Goal: Find specific page/section

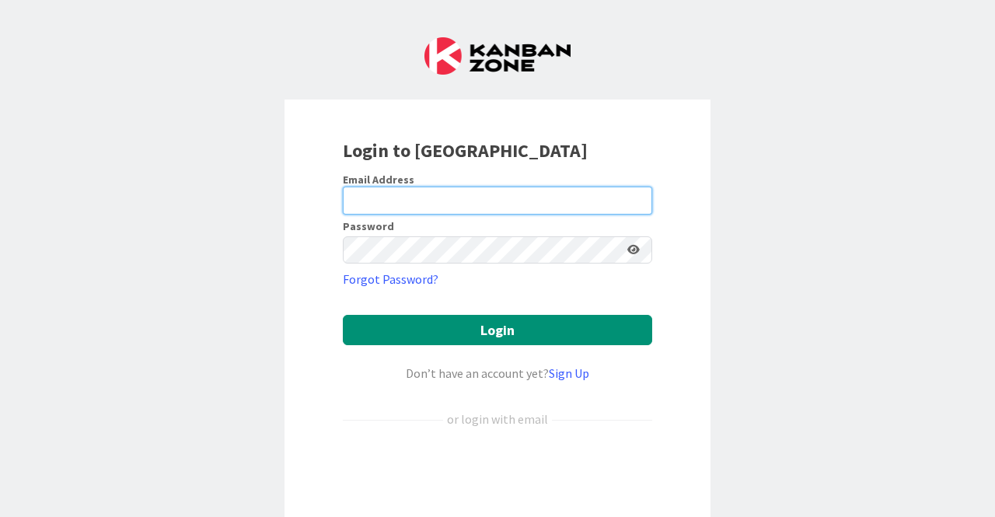
click at [423, 201] on input "email" at bounding box center [497, 200] width 309 height 28
type input "[EMAIL_ADDRESS][DOMAIN_NAME]"
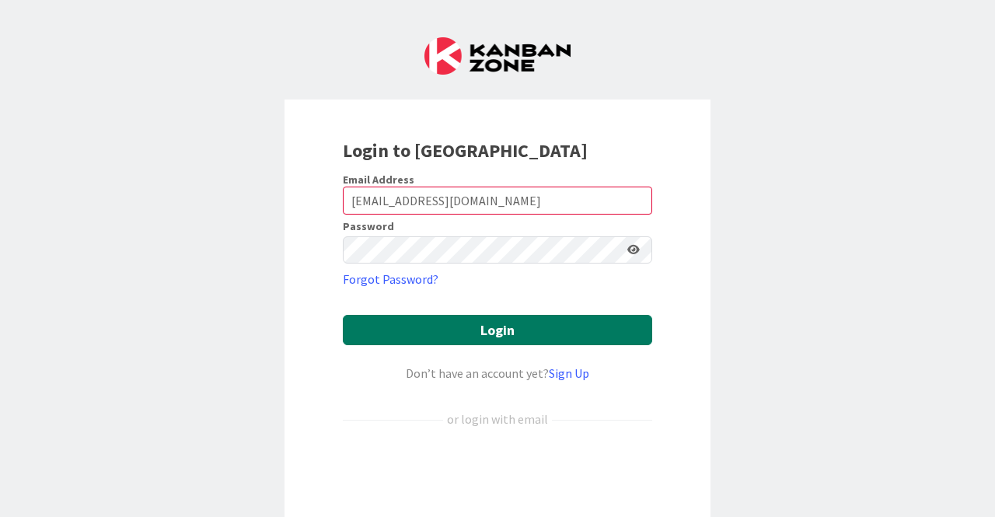
click at [493, 335] on button "Login" at bounding box center [497, 330] width 309 height 30
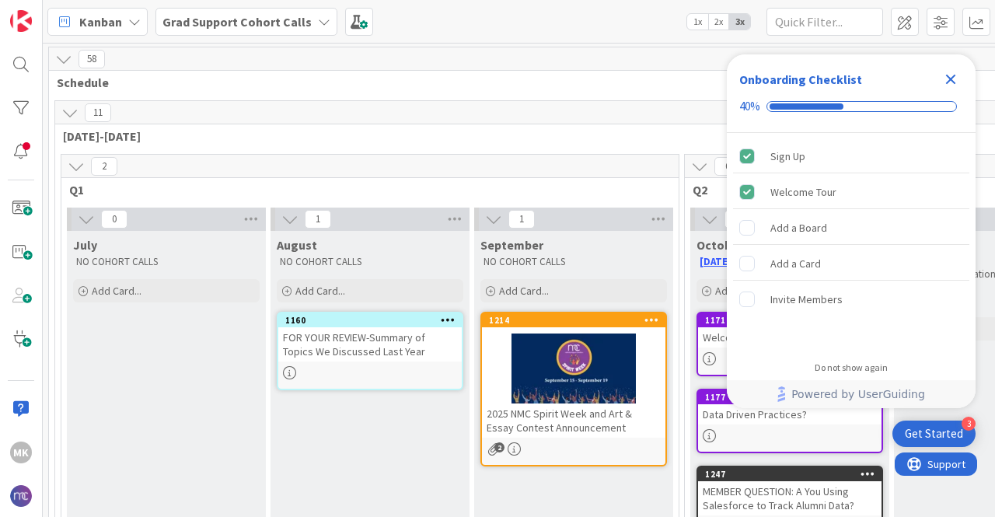
click at [953, 82] on icon "Close Checklist" at bounding box center [951, 80] width 10 height 10
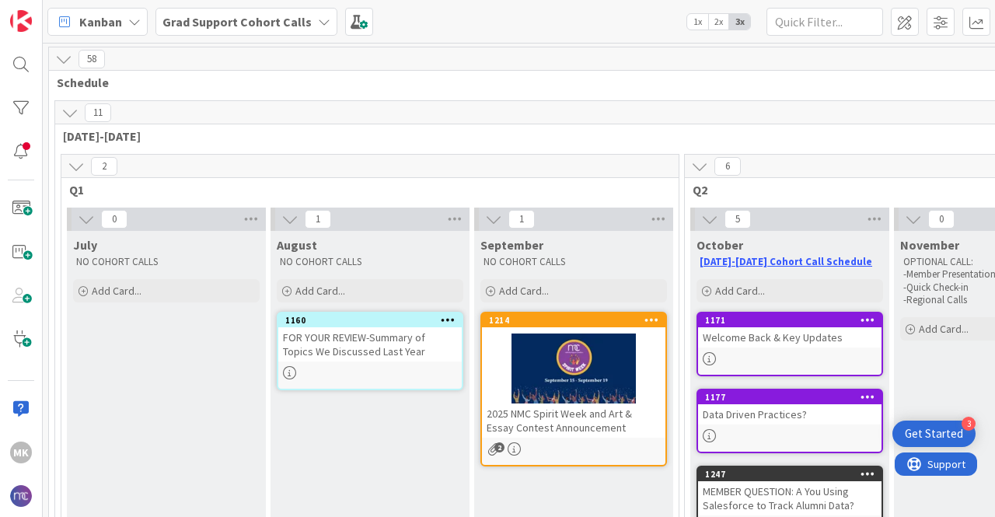
click at [318, 20] on icon at bounding box center [324, 22] width 12 height 12
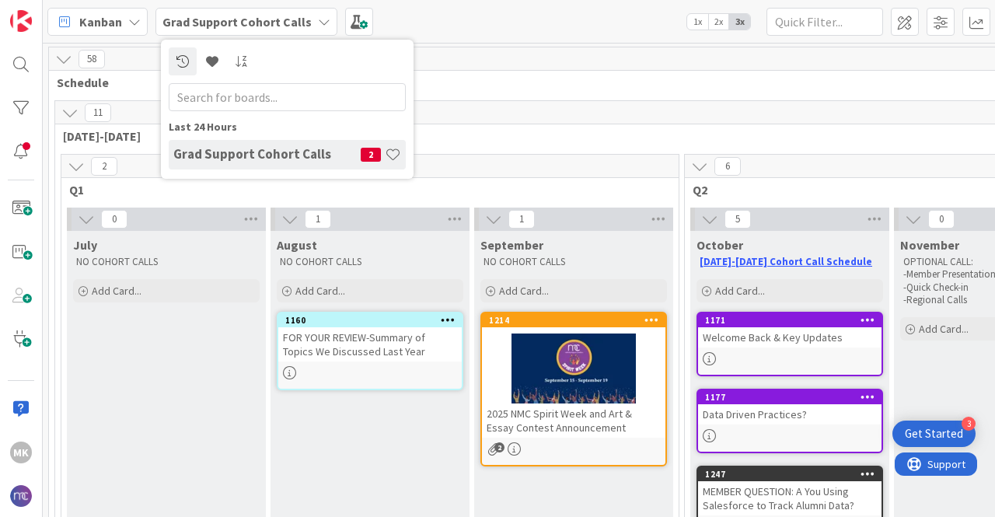
click at [273, 153] on h4 "Grad Support Cohort Calls" at bounding box center [266, 154] width 187 height 16
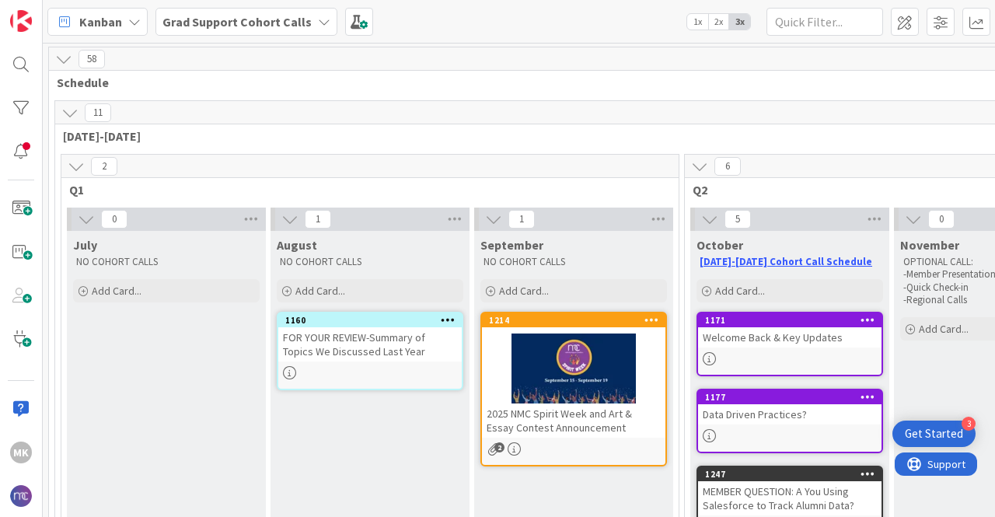
click at [298, 29] on b "Grad Support Cohort Calls" at bounding box center [236, 22] width 149 height 16
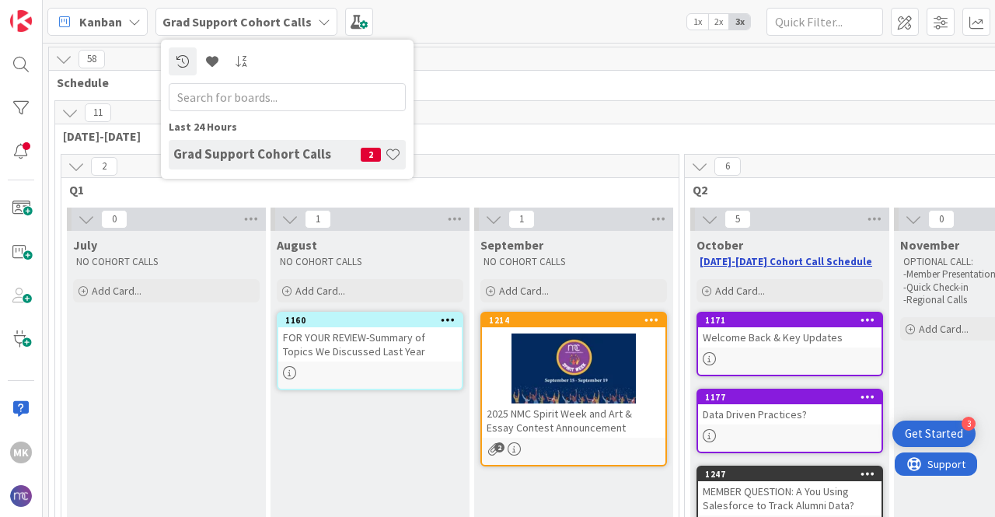
click at [766, 257] on link "[DATE]-[DATE] Cohort Call Schedule" at bounding box center [785, 261] width 172 height 13
